Goal: Use online tool/utility: Utilize a website feature to perform a specific function

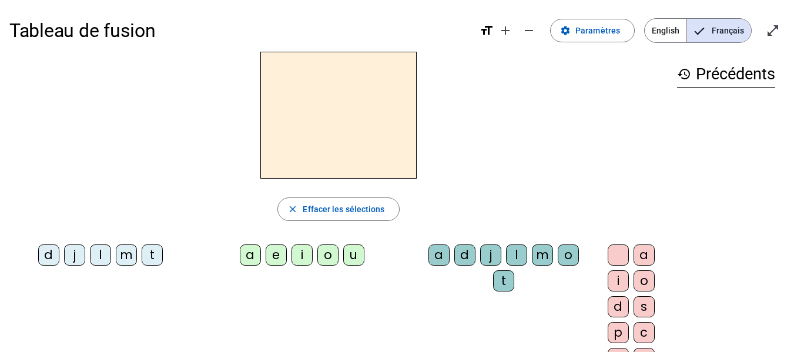
click at [125, 261] on div "m" at bounding box center [126, 255] width 21 height 21
click at [241, 254] on div "a" at bounding box center [250, 255] width 21 height 21
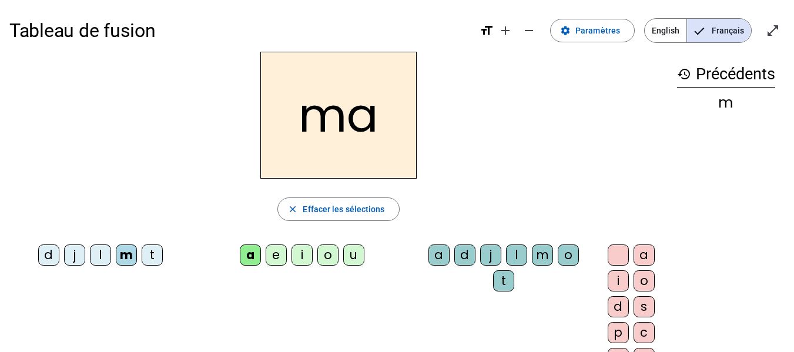
click at [150, 255] on div "t" at bounding box center [152, 255] width 21 height 21
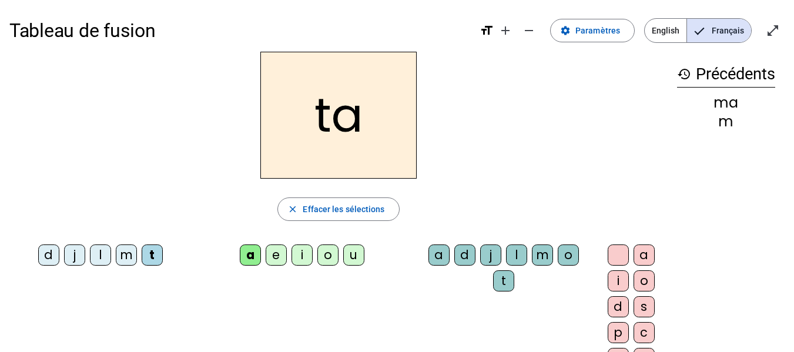
click at [99, 252] on div "l" at bounding box center [100, 255] width 21 height 21
click at [270, 259] on div "e" at bounding box center [276, 255] width 21 height 21
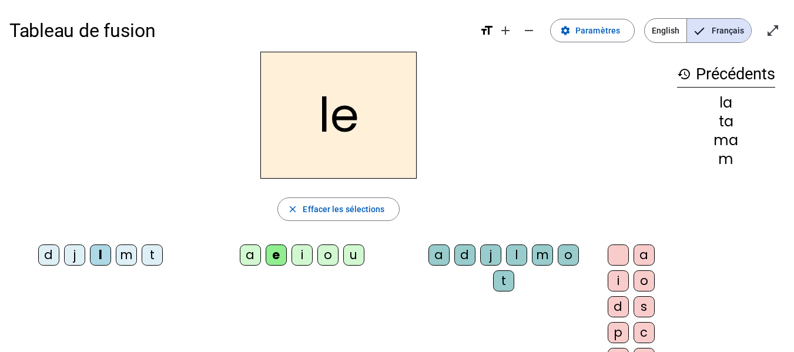
click at [348, 253] on div "u" at bounding box center [353, 255] width 21 height 21
click at [152, 253] on div "t" at bounding box center [152, 255] width 21 height 21
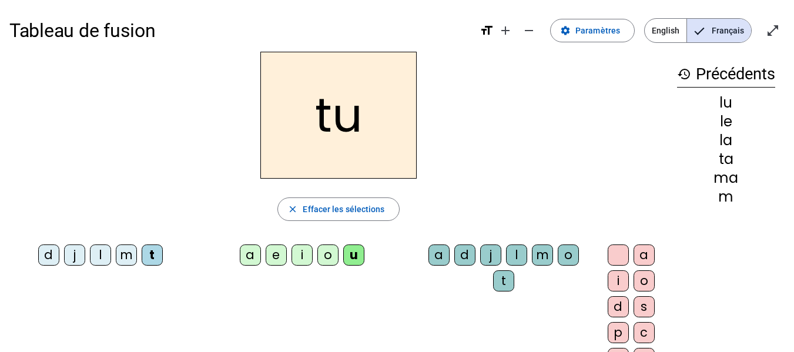
click at [52, 255] on div "d" at bounding box center [48, 255] width 21 height 21
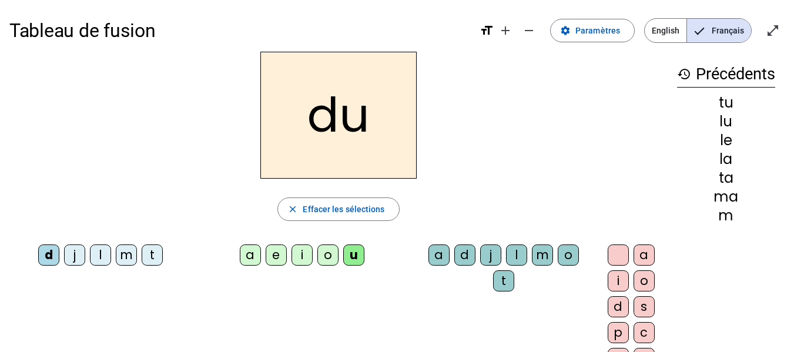
click at [272, 258] on div "e" at bounding box center [276, 255] width 21 height 21
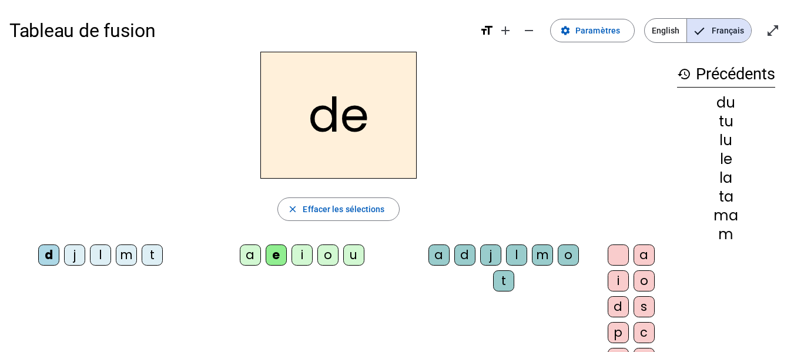
click at [127, 249] on div "m" at bounding box center [126, 255] width 21 height 21
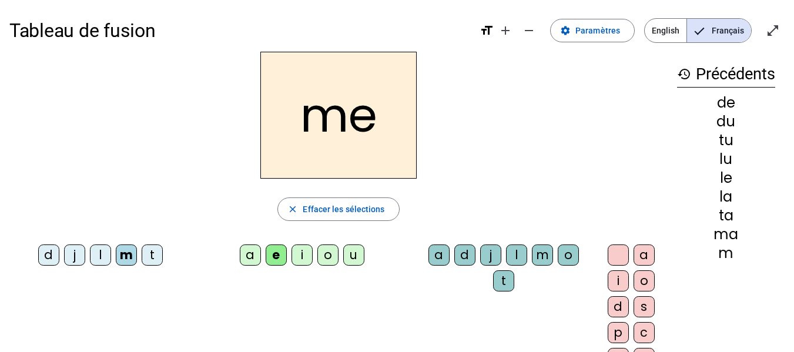
click at [78, 247] on div "j" at bounding box center [74, 255] width 21 height 21
